Goal: Navigation & Orientation: Find specific page/section

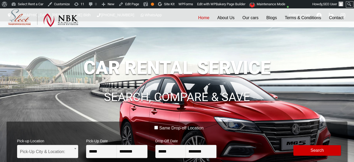
scroll to position [54, 0]
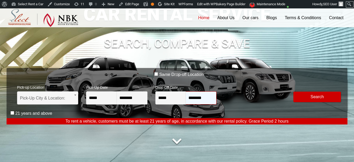
click at [190, 95] on input "********" at bounding box center [201, 97] width 31 height 13
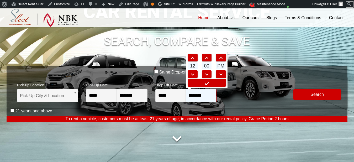
scroll to position [57, 0]
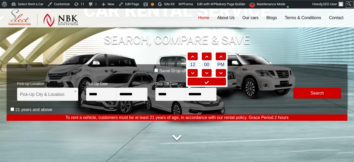
click at [215, 138] on div at bounding box center [177, 138] width 341 height 16
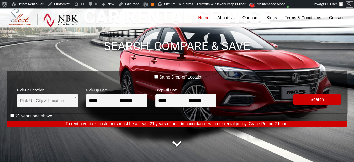
scroll to position [0, 0]
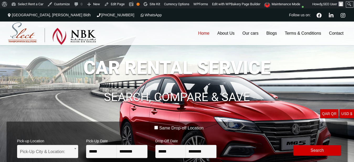
click at [344, 116] on link "USD $ Europian Euro" at bounding box center [346, 113] width 14 height 9
click at [329, 118] on link "QAR QR USA dollar" at bounding box center [329, 113] width 18 height 9
click at [282, 101] on h1 "SEARCH, COMPARE & SAVE" at bounding box center [177, 97] width 341 height 12
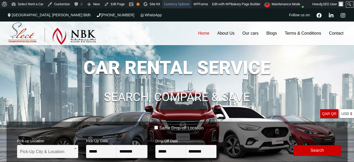
click at [179, 3] on link "Currency Options" at bounding box center [176, 4] width 29 height 8
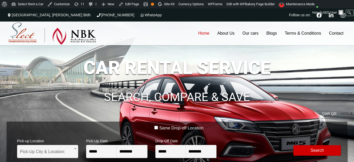
click at [330, 112] on link "QAR QR USA dollar" at bounding box center [329, 113] width 18 height 9
